Goal: Task Accomplishment & Management: Manage account settings

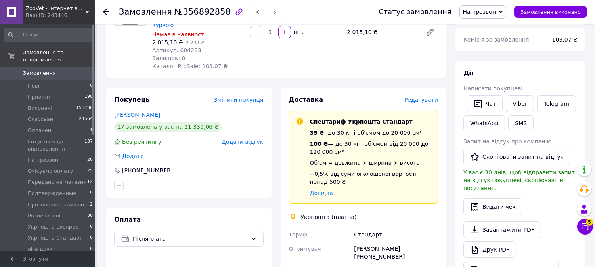
scroll to position [10, 0]
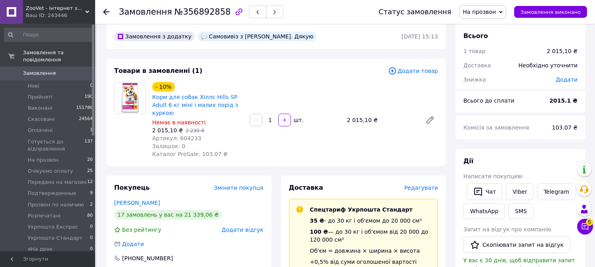
click at [425, 69] on span "Додати товар" at bounding box center [413, 71] width 50 height 9
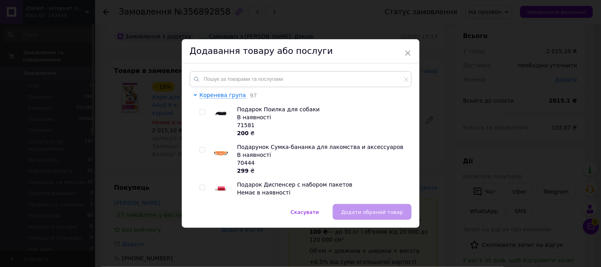
click at [408, 44] on div "Додавання товару або послуги" at bounding box center [301, 51] width 238 height 24
click at [408, 51] on span "×" at bounding box center [407, 52] width 7 height 13
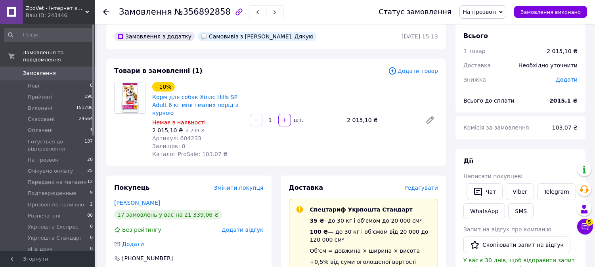
drag, startPoint x: 476, startPoint y: 11, endPoint x: 485, endPoint y: 23, distance: 14.7
click at [476, 11] on span "На прозвон" at bounding box center [479, 12] width 33 height 6
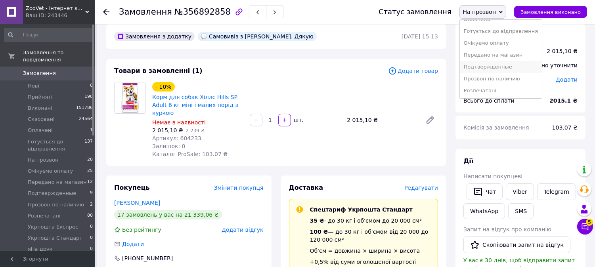
click at [493, 71] on li "Подтвержденные" at bounding box center [501, 67] width 82 height 12
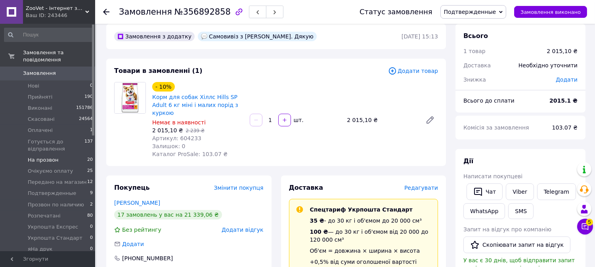
click at [59, 154] on li "На прозвон 20" at bounding box center [48, 159] width 97 height 11
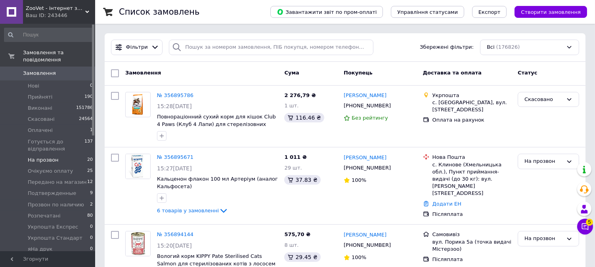
click at [70, 154] on li "На прозвон 20" at bounding box center [48, 159] width 97 height 11
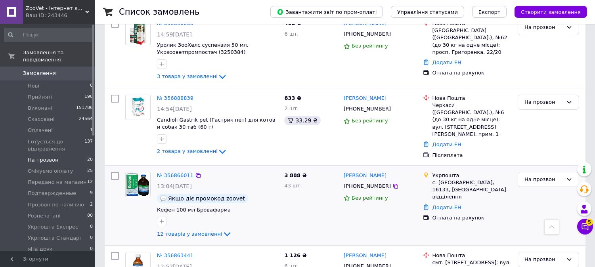
scroll to position [308, 0]
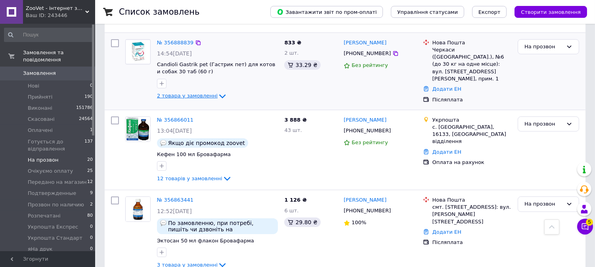
click at [188, 93] on span "2 товара у замовленні" at bounding box center [187, 96] width 61 height 6
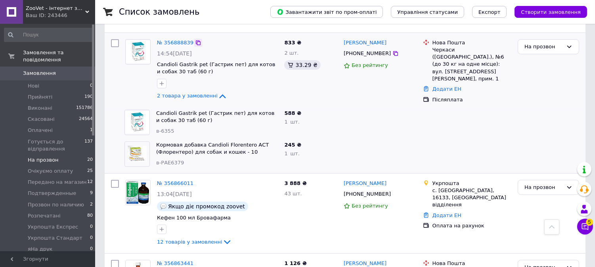
click at [196, 40] on icon at bounding box center [198, 42] width 5 height 5
click at [172, 93] on span "2 товара у замовленні" at bounding box center [187, 96] width 61 height 6
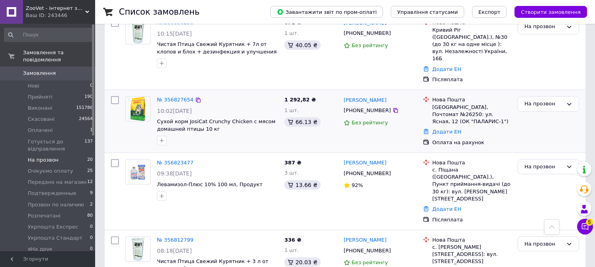
scroll to position [748, 0]
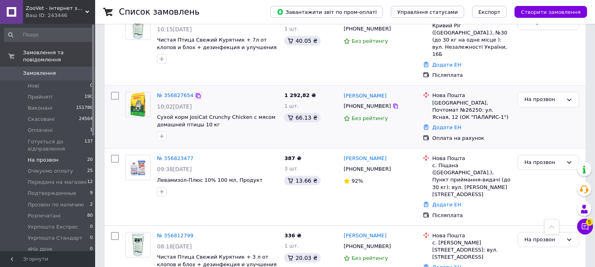
click at [195, 93] on icon at bounding box center [198, 96] width 6 height 6
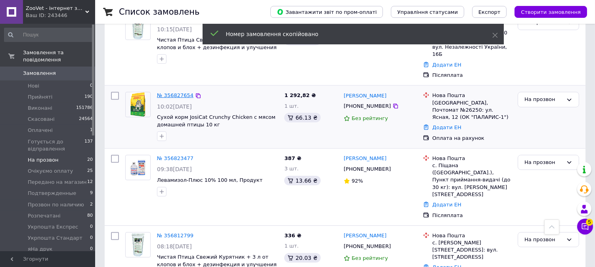
click at [171, 92] on link "№ 356827654" at bounding box center [175, 95] width 36 height 6
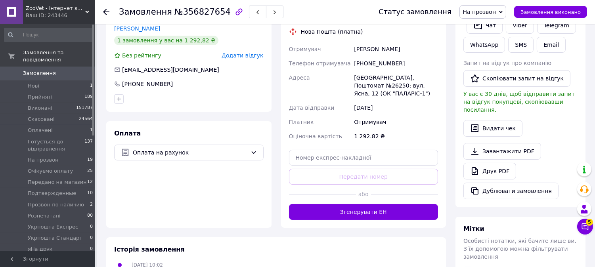
scroll to position [44, 0]
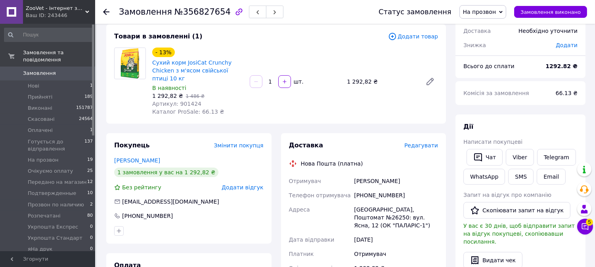
click at [478, 13] on span "На прозвон" at bounding box center [479, 12] width 33 height 6
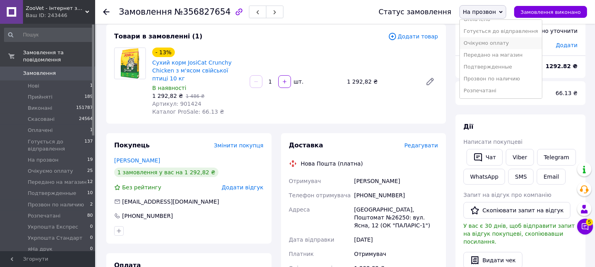
click at [488, 45] on li "Очікуємо оплату" at bounding box center [501, 43] width 82 height 12
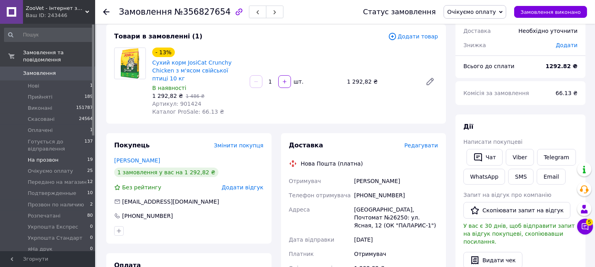
click at [70, 156] on li "На прозвон 19" at bounding box center [48, 159] width 97 height 11
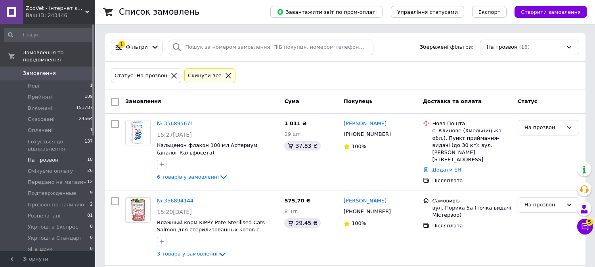
click at [58, 154] on li "На прозвон 18" at bounding box center [48, 159] width 97 height 11
click at [84, 155] on li "На прозвон 18" at bounding box center [48, 159] width 97 height 11
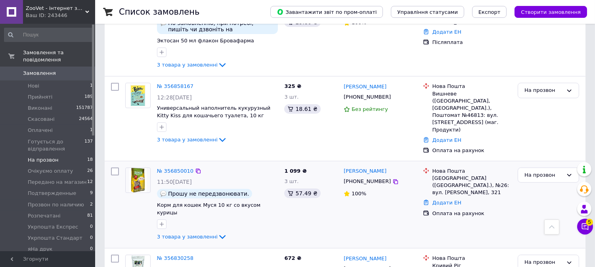
scroll to position [528, 0]
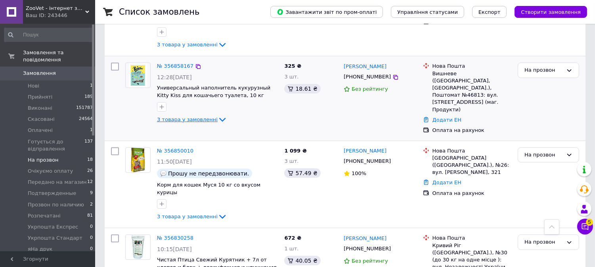
click at [191, 116] on span "3 товара у замовленні" at bounding box center [187, 119] width 61 height 6
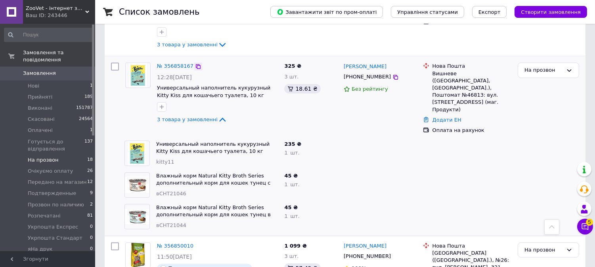
click at [196, 64] on icon at bounding box center [198, 66] width 5 height 5
click at [529, 69] on div "На прозвон" at bounding box center [543, 70] width 38 height 8
click at [540, 120] on li "Очікуємо оплату" at bounding box center [548, 123] width 61 height 15
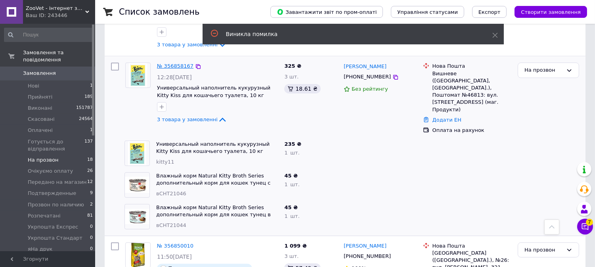
click at [167, 63] on link "№ 356858167" at bounding box center [175, 66] width 36 height 6
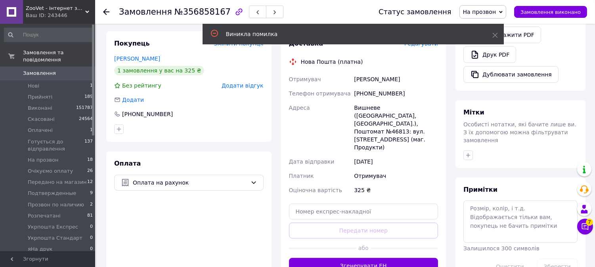
scroll to position [359, 0]
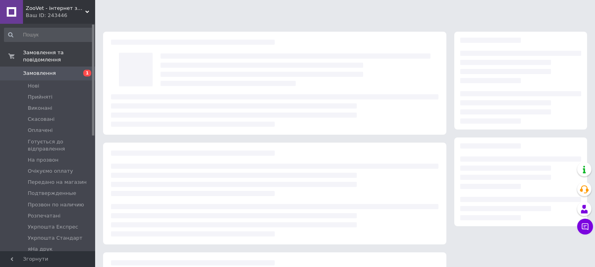
scroll to position [95, 0]
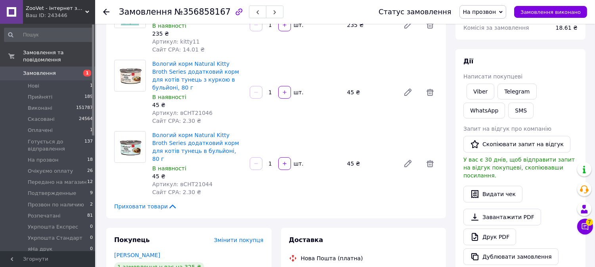
click at [482, 9] on span "На прозвон" at bounding box center [479, 12] width 33 height 6
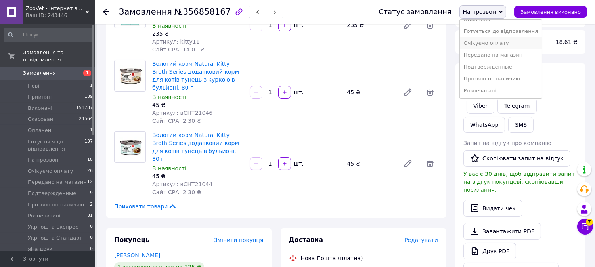
click at [492, 38] on li "Очікуємо оплату" at bounding box center [501, 43] width 82 height 12
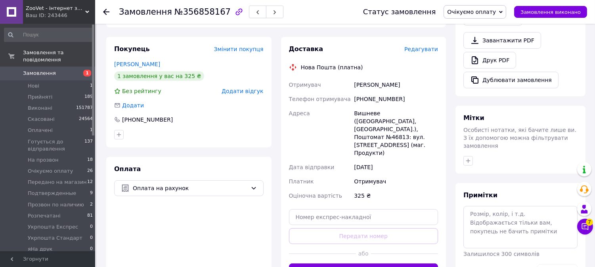
scroll to position [308, 0]
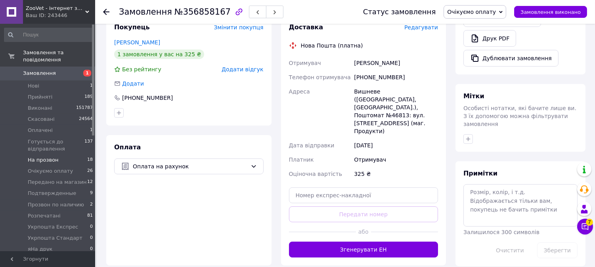
click at [56, 155] on li "На прозвон 18" at bounding box center [48, 159] width 97 height 11
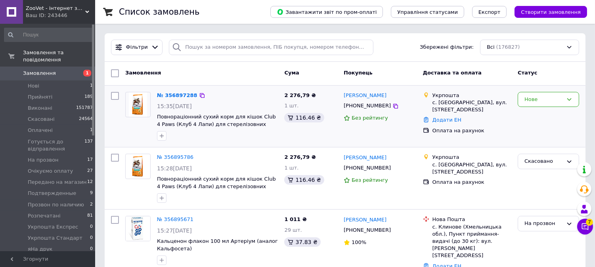
drag, startPoint x: 555, startPoint y: 97, endPoint x: 549, endPoint y: 107, distance: 12.1
click at [554, 97] on div "Нове" at bounding box center [543, 99] width 38 height 8
click at [539, 151] on li "На прозвон" at bounding box center [548, 152] width 61 height 15
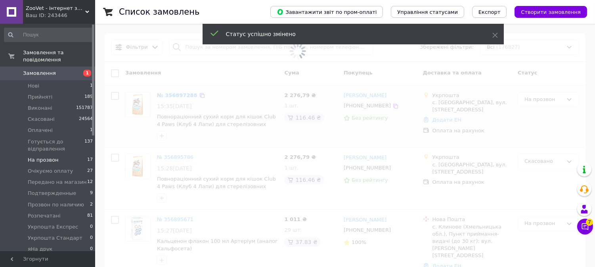
click at [33, 156] on span "На прозвон" at bounding box center [43, 159] width 31 height 7
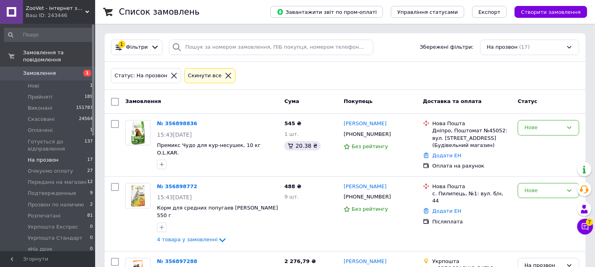
click at [223, 76] on div at bounding box center [228, 75] width 10 height 7
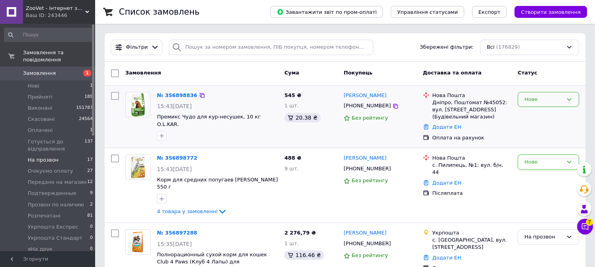
click at [563, 101] on div "Нове" at bounding box center [543, 99] width 38 height 8
click at [547, 153] on li "На прозвон" at bounding box center [548, 152] width 61 height 15
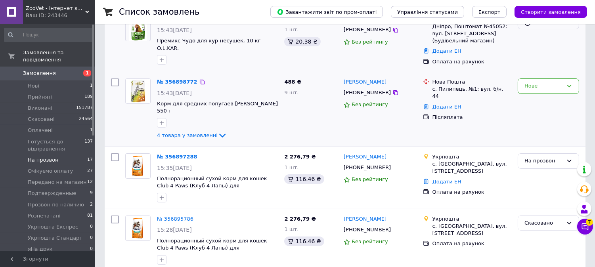
scroll to position [88, 0]
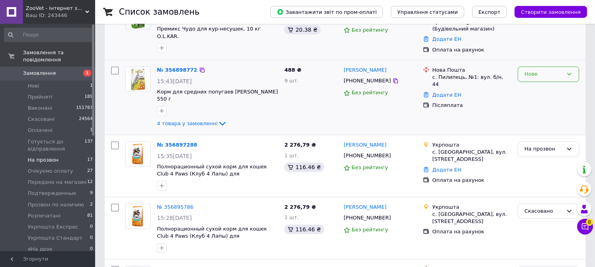
drag, startPoint x: 540, startPoint y: 76, endPoint x: 540, endPoint y: 80, distance: 4.4
click at [540, 76] on div "Нове" at bounding box center [543, 74] width 38 height 8
click at [536, 126] on li "На прозвон" at bounding box center [548, 127] width 61 height 15
click at [46, 156] on span "На прозвон" at bounding box center [43, 159] width 31 height 7
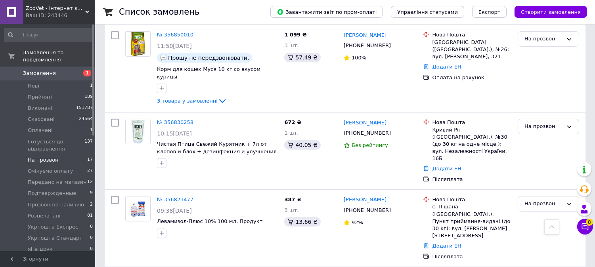
scroll to position [572, 0]
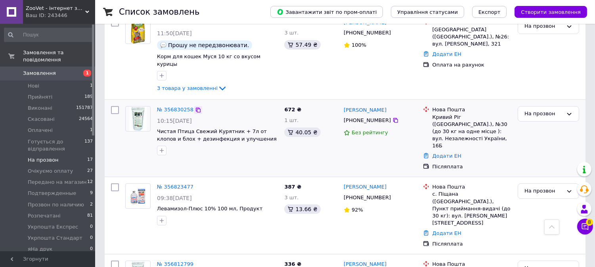
click at [195, 107] on icon at bounding box center [198, 110] width 6 height 6
click at [542, 110] on div "На прозвон" at bounding box center [543, 114] width 38 height 8
click at [542, 153] on li "Подтвержденные" at bounding box center [548, 164] width 61 height 23
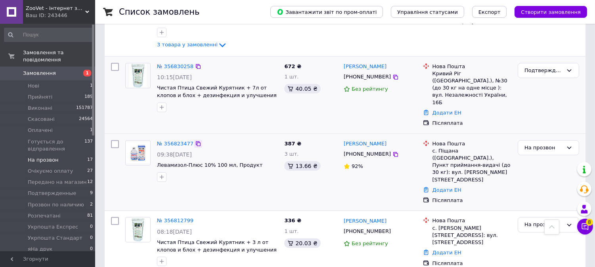
click at [196, 141] on icon at bounding box center [198, 143] width 5 height 5
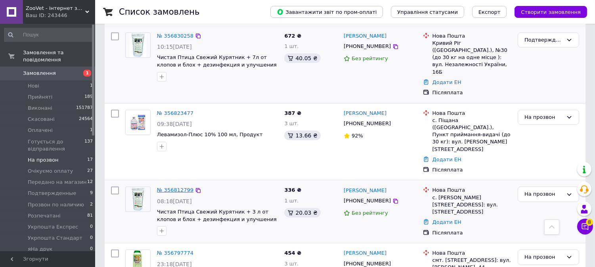
scroll to position [904, 0]
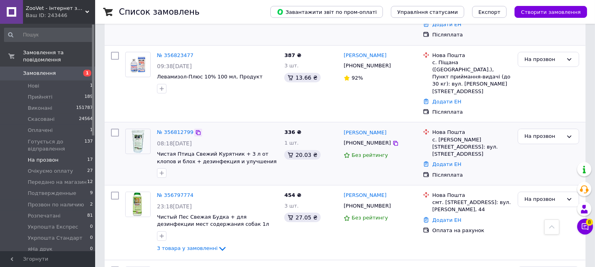
click at [196, 130] on icon at bounding box center [198, 132] width 5 height 5
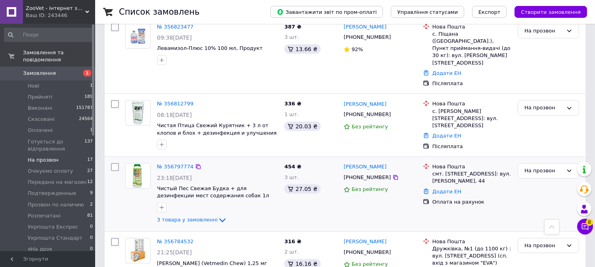
scroll to position [948, 0]
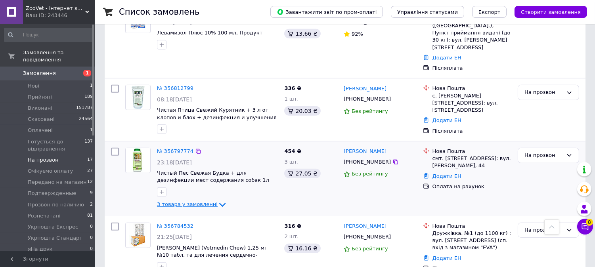
click at [196, 202] on span "3 товара у замовленні" at bounding box center [187, 205] width 61 height 6
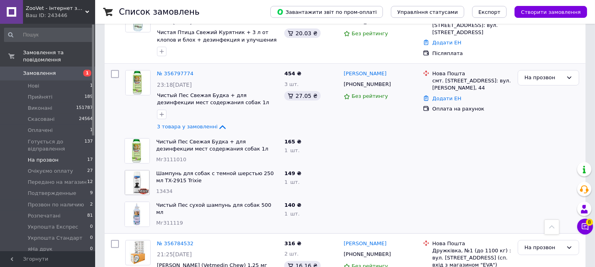
scroll to position [1035, 0]
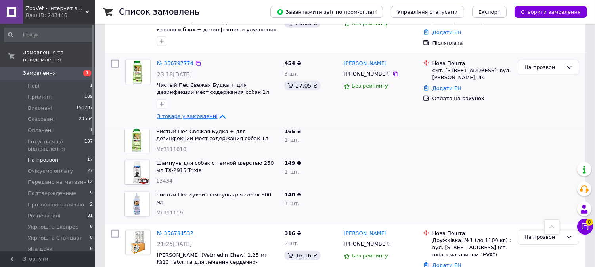
click at [181, 114] on span "3 товара у замовленні" at bounding box center [187, 117] width 61 height 6
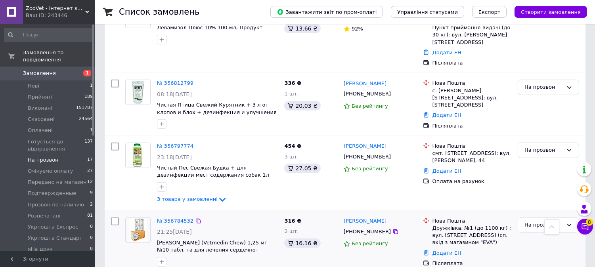
scroll to position [904, 0]
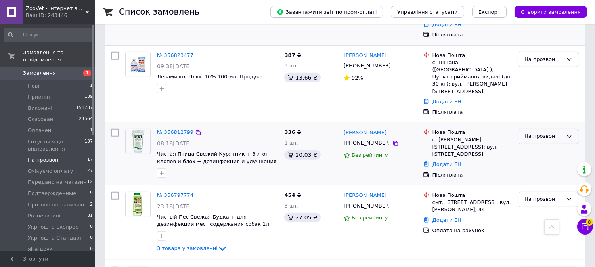
click at [527, 132] on div "На прозвон" at bounding box center [543, 136] width 38 height 8
click at [541, 175] on li "Подтвержденные" at bounding box center [548, 186] width 61 height 23
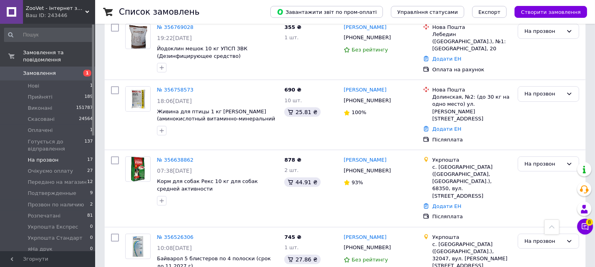
scroll to position [1177, 0]
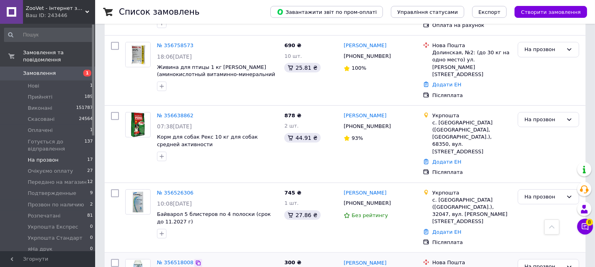
click at [195, 260] on icon at bounding box center [198, 263] width 6 height 6
click at [196, 261] on icon at bounding box center [198, 263] width 5 height 5
click at [521, 259] on div "На прозвон" at bounding box center [547, 266] width 61 height 15
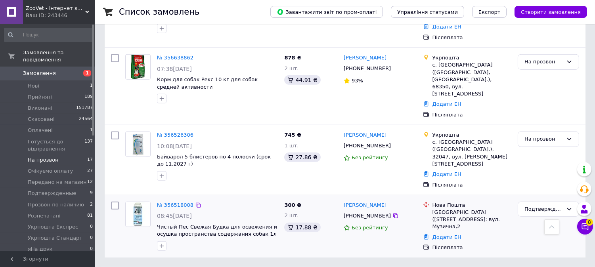
scroll to position [1114, 0]
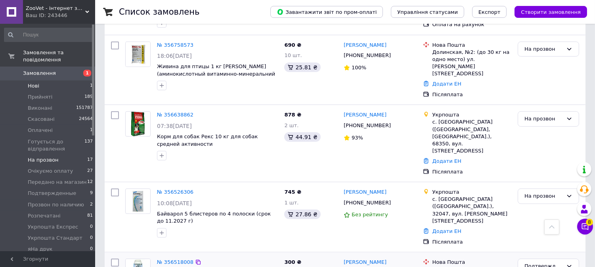
click at [67, 80] on li "Нові 1" at bounding box center [48, 85] width 97 height 11
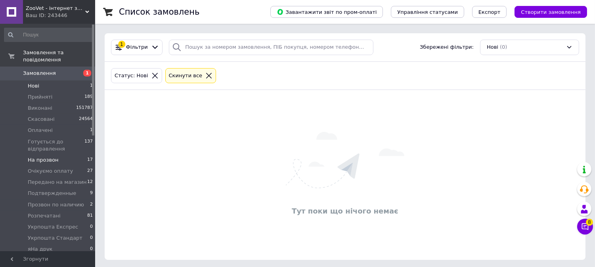
click at [81, 154] on li "На прозвон 17" at bounding box center [48, 159] width 97 height 11
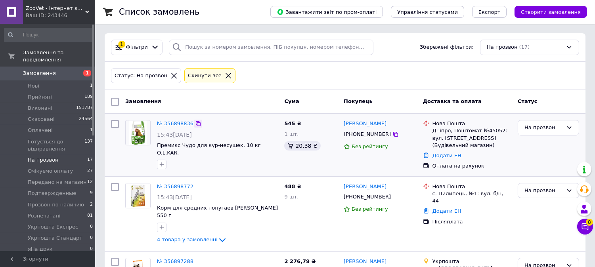
click at [196, 126] on icon at bounding box center [198, 123] width 5 height 5
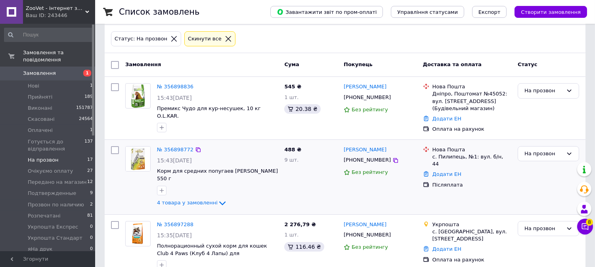
scroll to position [88, 0]
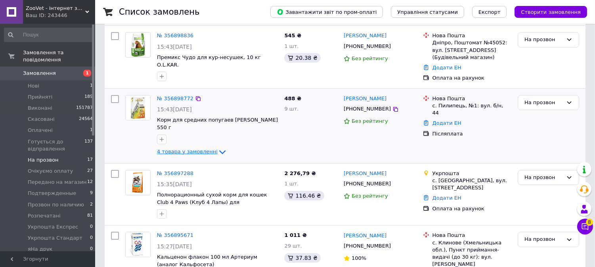
click at [179, 151] on span "4 товара у замовленні" at bounding box center [187, 152] width 61 height 6
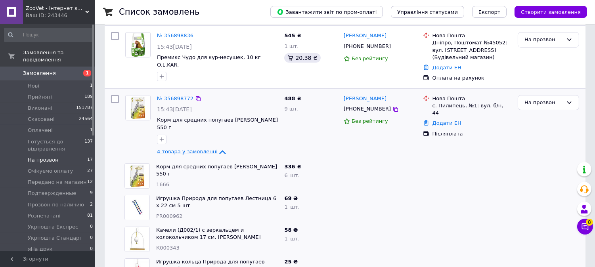
click at [179, 151] on span "4 товара у замовленні" at bounding box center [187, 152] width 61 height 6
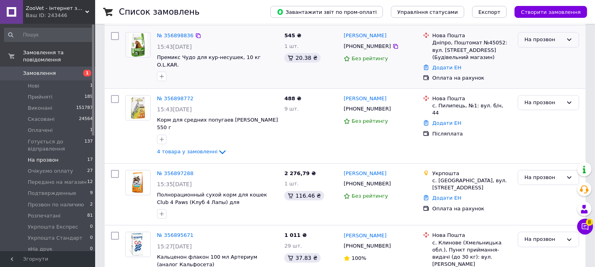
click at [540, 42] on div "На прозвон" at bounding box center [543, 40] width 38 height 8
click at [541, 90] on li "Очікуємо оплату" at bounding box center [548, 93] width 61 height 15
click at [188, 154] on span "4 товара у замовленні" at bounding box center [187, 152] width 61 height 6
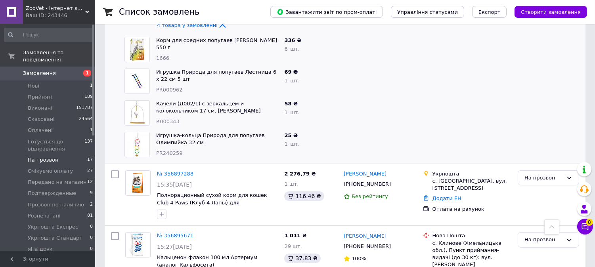
scroll to position [264, 0]
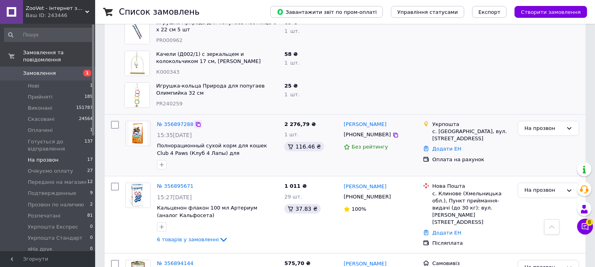
click at [196, 123] on icon at bounding box center [198, 124] width 5 height 5
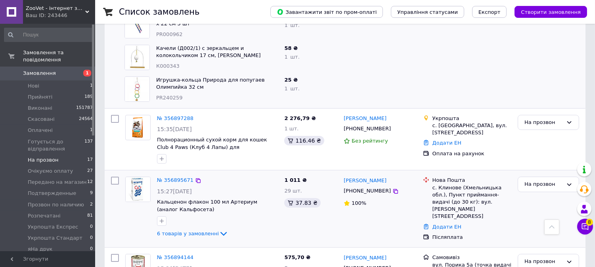
scroll to position [308, 0]
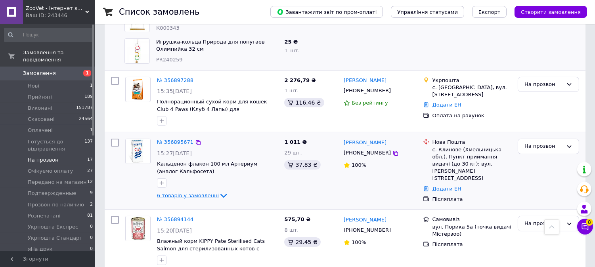
click at [165, 195] on span "6 товарів у замовленні" at bounding box center [188, 196] width 62 height 6
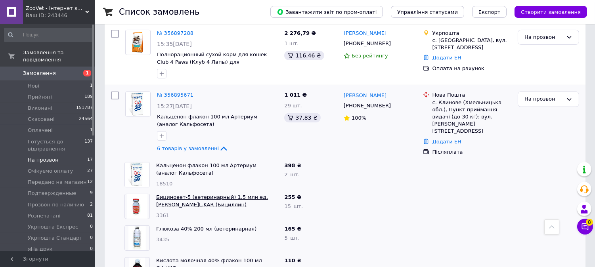
scroll to position [352, 0]
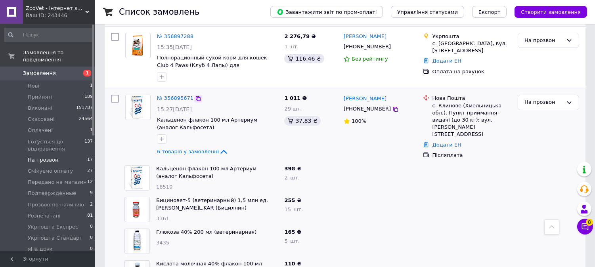
click at [195, 99] on icon at bounding box center [198, 98] width 6 height 6
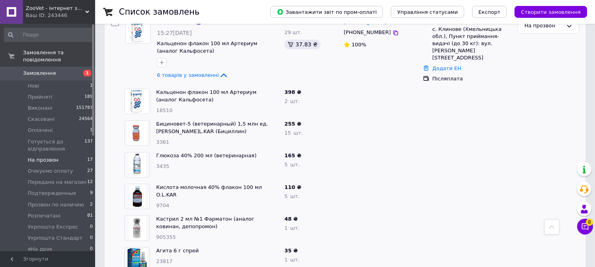
scroll to position [440, 0]
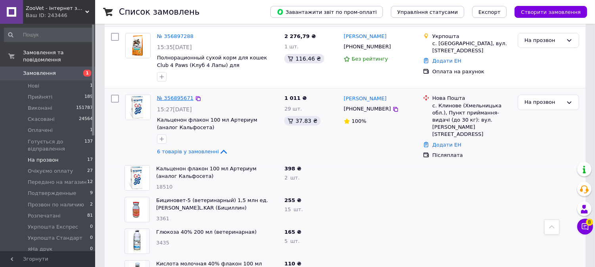
click at [179, 95] on link "№ 356895671" at bounding box center [175, 98] width 36 height 6
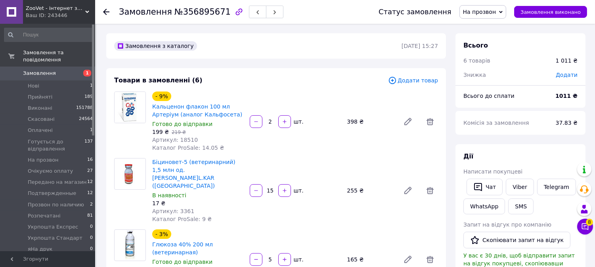
click at [420, 81] on span "Додати товар" at bounding box center [413, 80] width 50 height 9
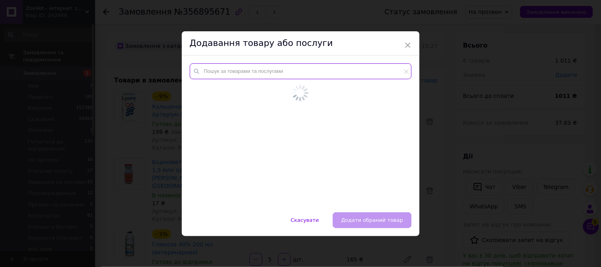
click at [246, 70] on div at bounding box center [301, 133] width 238 height 157
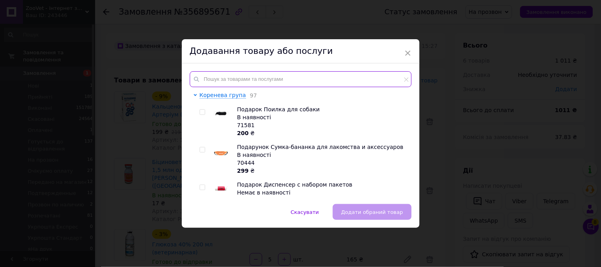
drag, startPoint x: 246, startPoint y: 70, endPoint x: 222, endPoint y: 80, distance: 25.9
paste input "20100"
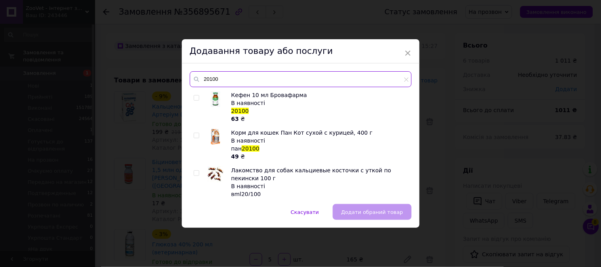
type input "20100"
click at [196, 96] on input "checkbox" at bounding box center [196, 97] width 5 height 5
checkbox input "true"
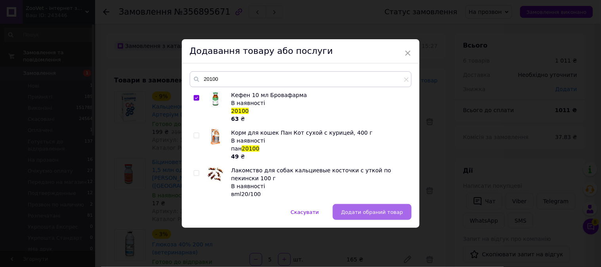
click at [348, 204] on button "Додати обраний товар" at bounding box center [372, 212] width 78 height 16
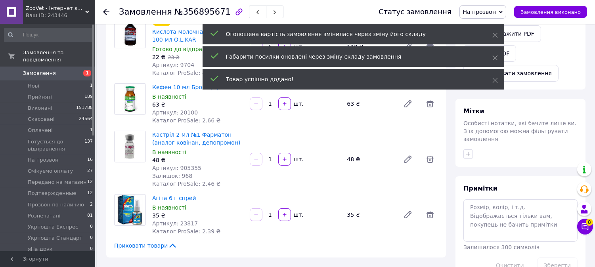
scroll to position [264, 0]
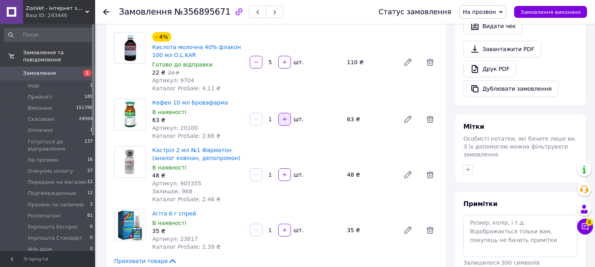
click at [287, 113] on button "button" at bounding box center [284, 119] width 13 height 13
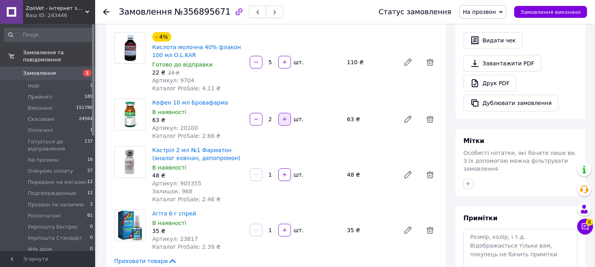
click at [287, 113] on button "button" at bounding box center [284, 119] width 13 height 13
type input "3"
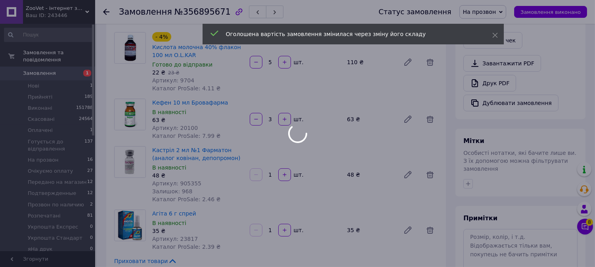
scroll to position [131, 0]
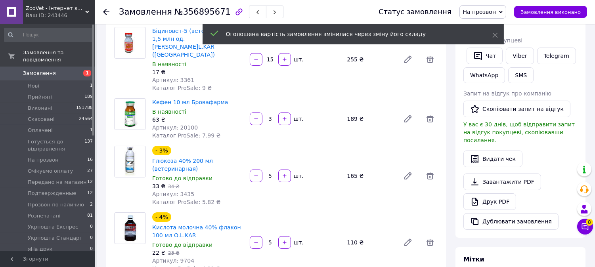
click at [491, 13] on span "На прозвон" at bounding box center [479, 12] width 33 height 6
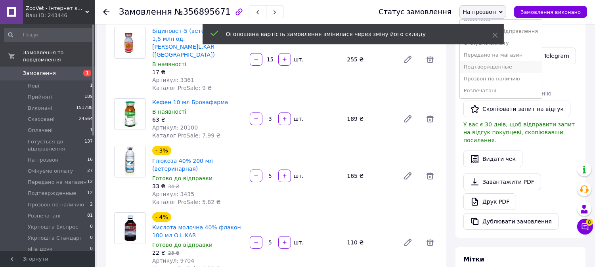
click at [511, 66] on li "Подтвержденные" at bounding box center [501, 67] width 82 height 12
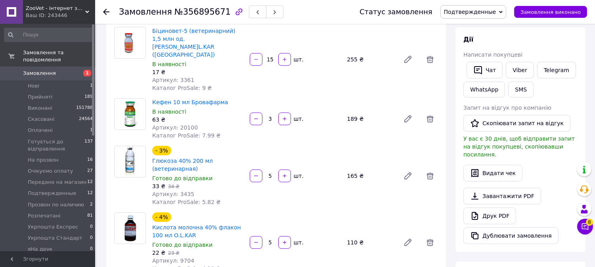
click at [69, 70] on link "Замовлення 1" at bounding box center [48, 73] width 97 height 13
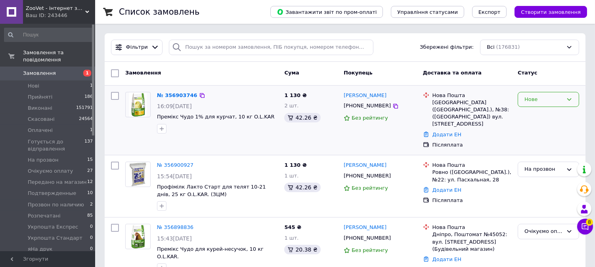
click at [540, 100] on div "Нове" at bounding box center [543, 99] width 38 height 8
click at [544, 151] on li "На прозвон" at bounding box center [548, 152] width 61 height 15
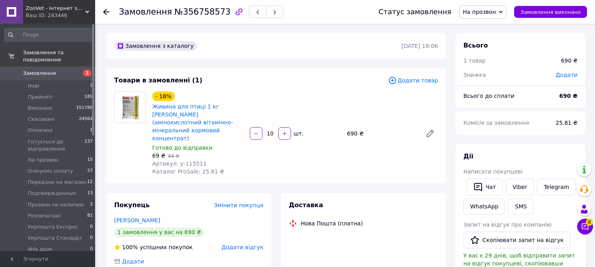
click at [488, 13] on span "На прозвон" at bounding box center [479, 12] width 33 height 6
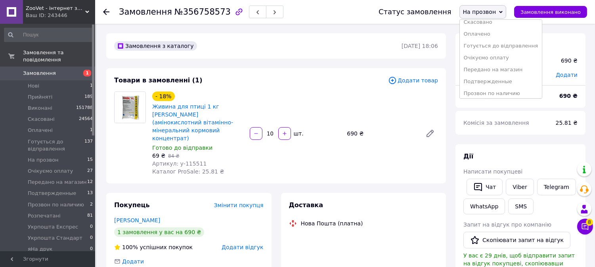
scroll to position [44, 0]
click at [493, 64] on li "Подтвержденные" at bounding box center [501, 67] width 82 height 12
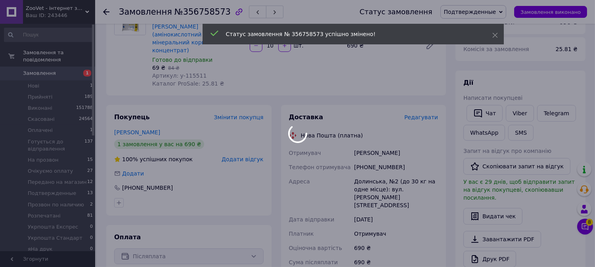
scroll to position [176, 0]
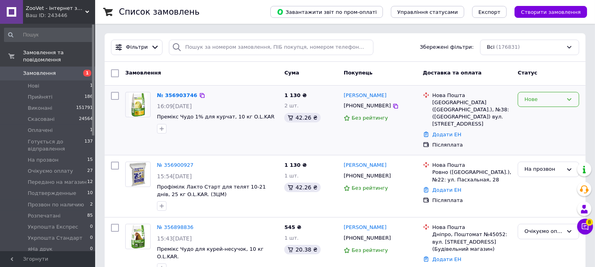
drag, startPoint x: 556, startPoint y: 103, endPoint x: 559, endPoint y: 107, distance: 4.5
click at [556, 103] on div "Нове" at bounding box center [543, 99] width 38 height 8
click at [552, 151] on li "На прозвон" at bounding box center [548, 152] width 61 height 15
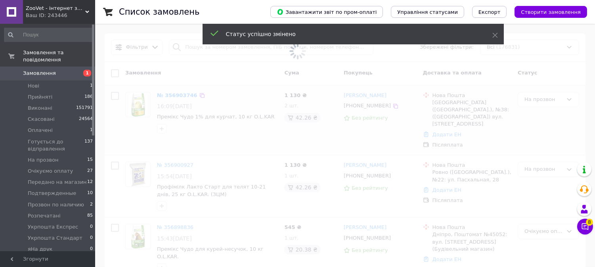
click at [58, 70] on span "Замовлення" at bounding box center [48, 73] width 50 height 7
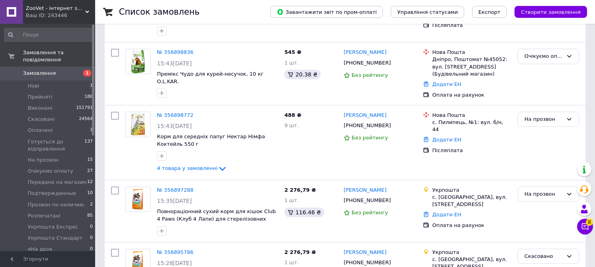
scroll to position [176, 0]
click at [78, 154] on li "На прозвон 15" at bounding box center [48, 159] width 97 height 11
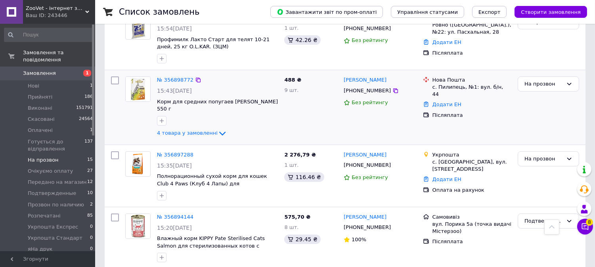
scroll to position [88, 0]
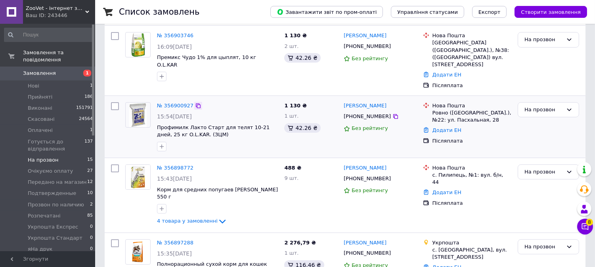
click at [195, 103] on icon at bounding box center [198, 106] width 6 height 6
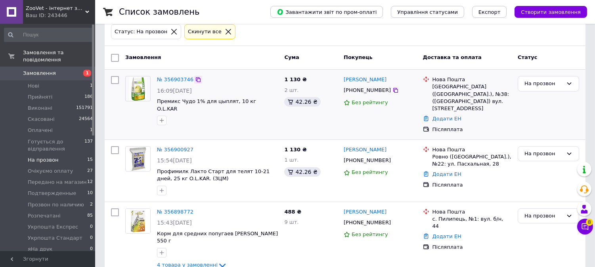
click at [196, 82] on icon at bounding box center [198, 79] width 5 height 5
click at [528, 150] on div "На прозвон" at bounding box center [543, 154] width 38 height 8
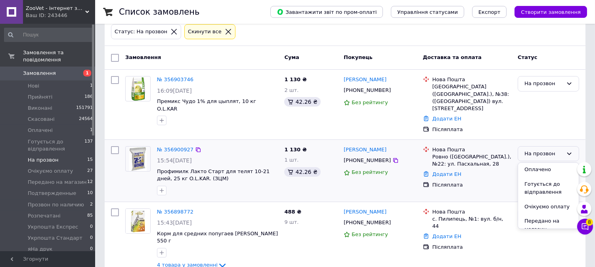
scroll to position [88, 0]
click at [540, 196] on li "Подтвержденные" at bounding box center [548, 204] width 61 height 23
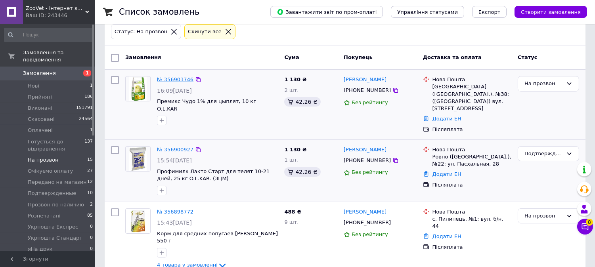
click at [177, 78] on link "№ 356903746" at bounding box center [175, 79] width 36 height 6
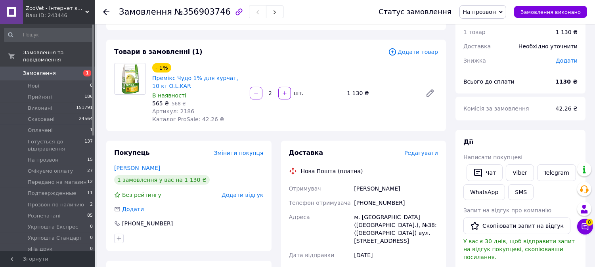
scroll to position [44, 0]
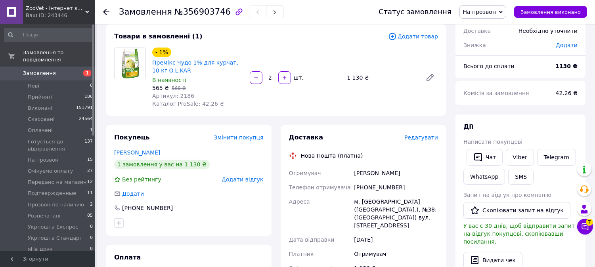
click at [64, 70] on span "Замовлення" at bounding box center [48, 73] width 50 height 7
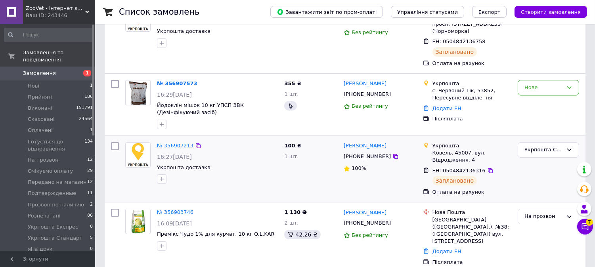
scroll to position [88, 0]
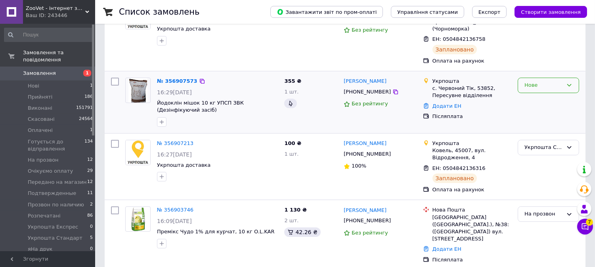
click at [538, 81] on div "Нове" at bounding box center [543, 85] width 38 height 8
click at [543, 131] on li "На прозвон" at bounding box center [548, 138] width 61 height 15
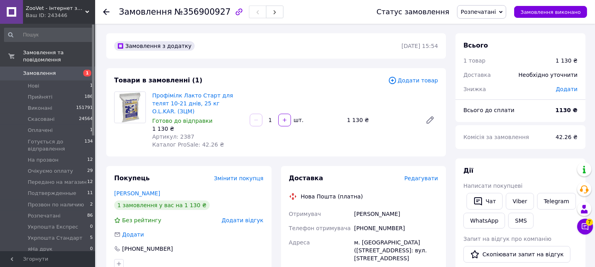
click at [426, 84] on span "Додати товар" at bounding box center [413, 80] width 50 height 9
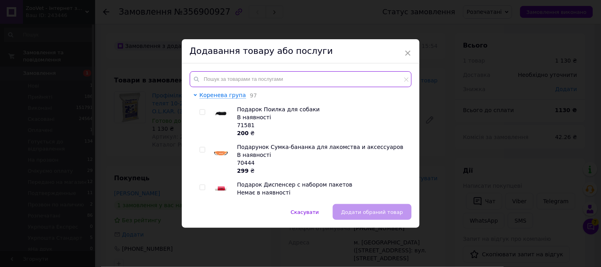
click at [246, 84] on input "text" at bounding box center [301, 79] width 222 height 16
paste input "4917"
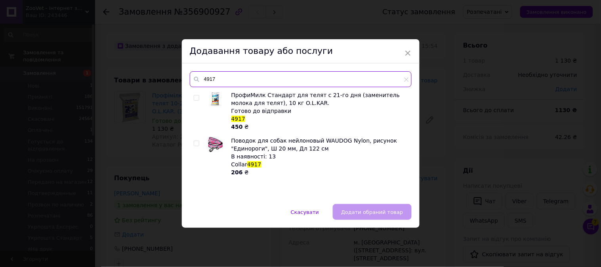
type input "4917"
click at [194, 96] on input "checkbox" at bounding box center [196, 97] width 5 height 5
checkbox input "true"
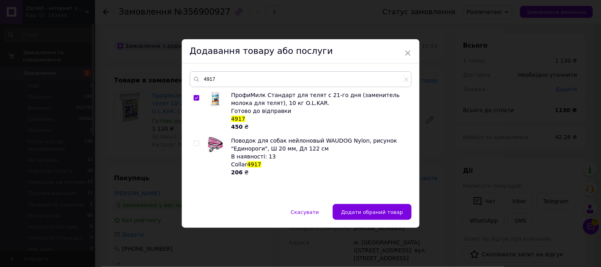
click at [362, 209] on span "Додати обраний товар" at bounding box center [372, 212] width 62 height 6
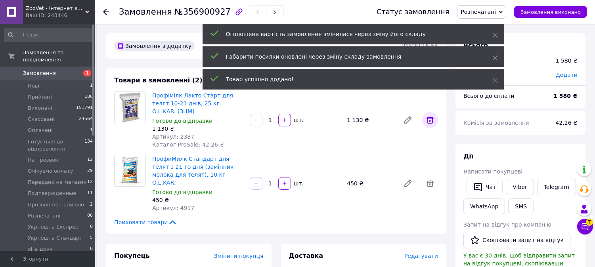
click at [426, 116] on icon at bounding box center [430, 120] width 10 height 10
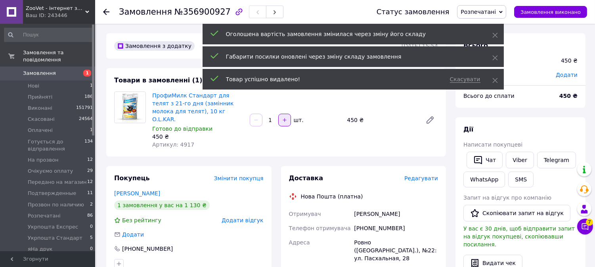
click at [287, 119] on button "button" at bounding box center [284, 120] width 13 height 13
type input "2"
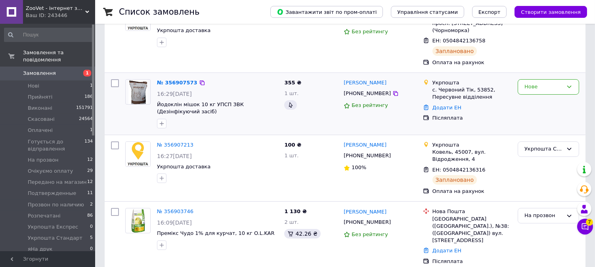
scroll to position [88, 0]
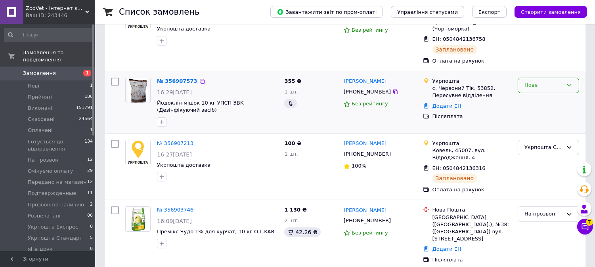
click at [549, 81] on div "Нове" at bounding box center [543, 85] width 38 height 8
click at [548, 131] on li "На прозвон" at bounding box center [548, 138] width 61 height 15
click at [54, 80] on li "Нові 1" at bounding box center [48, 85] width 97 height 11
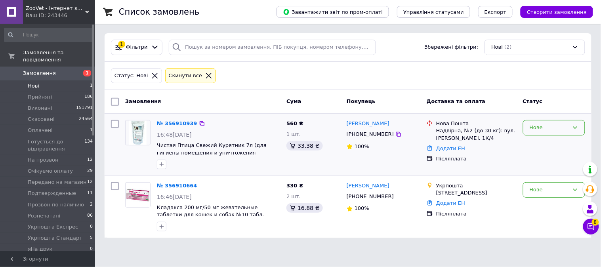
click at [551, 132] on div "Нове" at bounding box center [554, 127] width 62 height 15
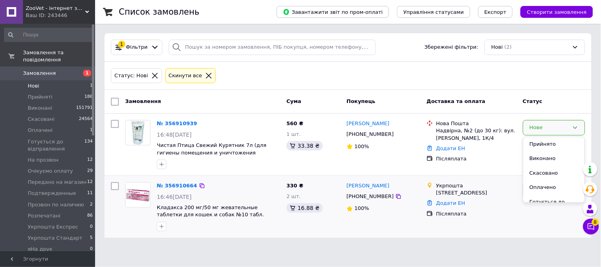
click at [540, 188] on li "Оплачено" at bounding box center [553, 187] width 61 height 15
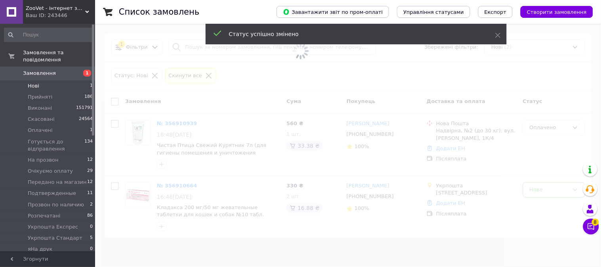
click at [547, 133] on span at bounding box center [300, 133] width 601 height 267
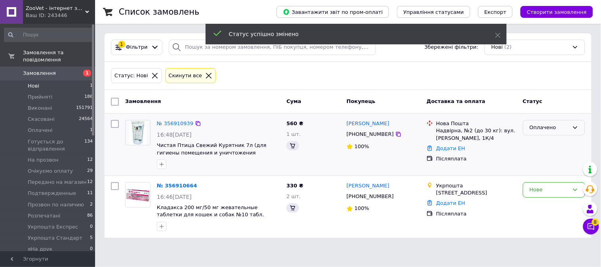
click at [547, 130] on div "Оплачено" at bounding box center [549, 128] width 39 height 8
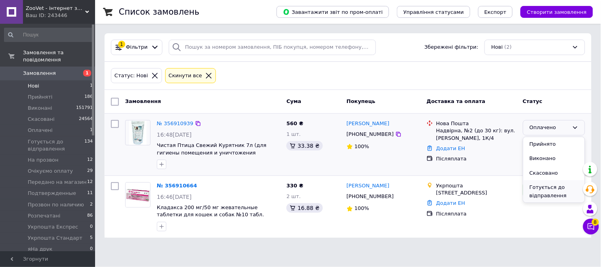
scroll to position [44, 0]
click at [541, 167] on li "На прозвон" at bounding box center [553, 166] width 61 height 15
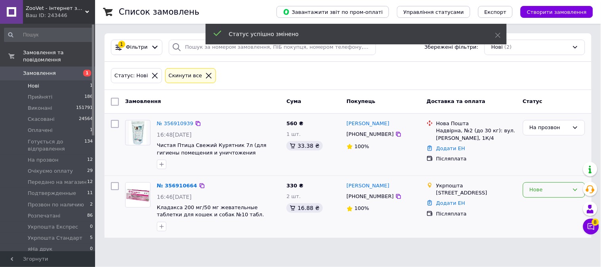
click at [536, 197] on div "Нове" at bounding box center [554, 189] width 62 height 15
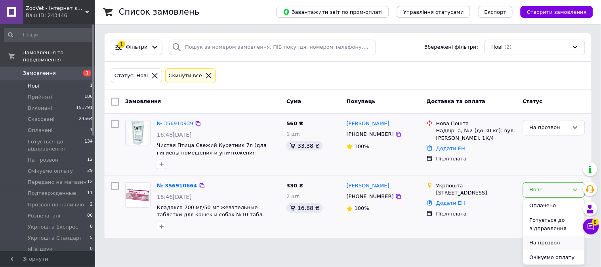
click at [544, 242] on li "На прозвон" at bounding box center [553, 243] width 61 height 15
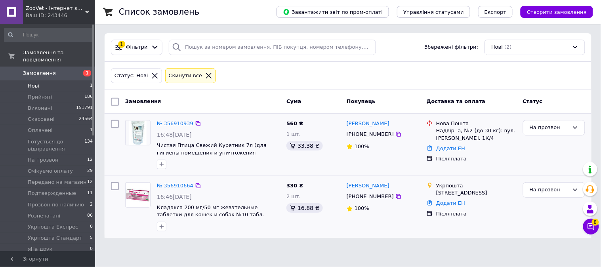
click at [74, 70] on span "1" at bounding box center [84, 73] width 22 height 7
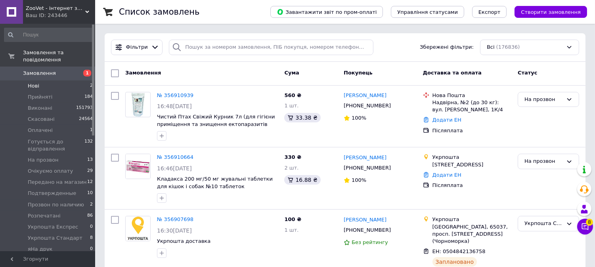
click at [33, 82] on span "Нові" at bounding box center [33, 85] width 11 height 7
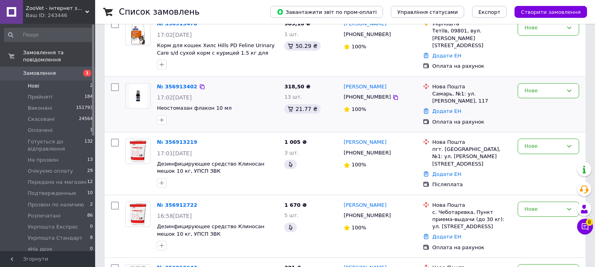
scroll to position [172, 0]
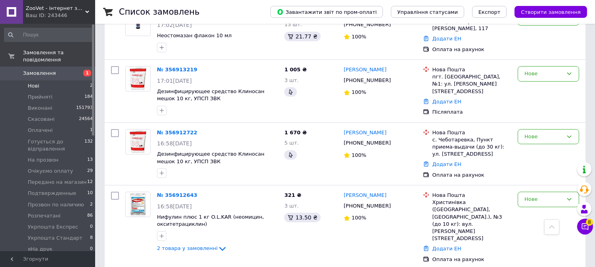
click at [65, 70] on span "Замовлення" at bounding box center [48, 73] width 50 height 7
